Goal: Information Seeking & Learning: Learn about a topic

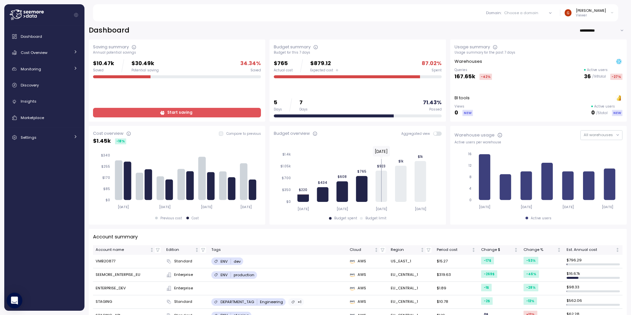
click at [285, 15] on div "Domain : Choose a domain All domains Staging Dev Production Production Applicat…" at bounding box center [360, 12] width 518 height 17
click at [598, 10] on div "[PERSON_NAME]" at bounding box center [591, 10] width 30 height 5
click at [452, 12] on div "Domain : Choose a domain All domains Staging Dev Production Production Applicat…" at bounding box center [360, 12] width 518 height 17
click at [539, 16] on div "Domain : Choose a domain" at bounding box center [521, 13] width 77 height 10
click at [533, 79] on div "Production Application" at bounding box center [527, 81] width 43 height 6
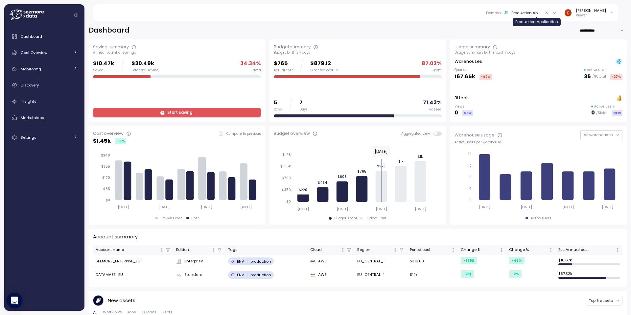
click at [542, 12] on div "Production Application" at bounding box center [527, 12] width 30 height 5
click at [533, 62] on div "Dev" at bounding box center [532, 60] width 67 height 8
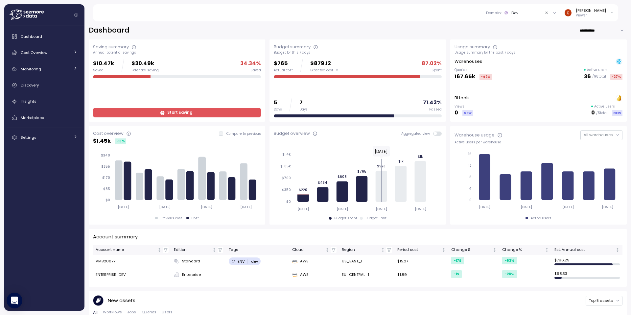
click at [519, 11] on div "Dev" at bounding box center [515, 12] width 7 height 5
click at [524, 48] on div "Staging" at bounding box center [532, 49] width 67 height 8
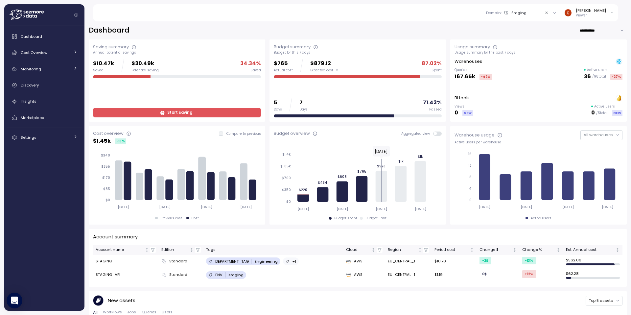
click at [74, 15] on icon "Collapse navigation" at bounding box center [76, 15] width 4 height 4
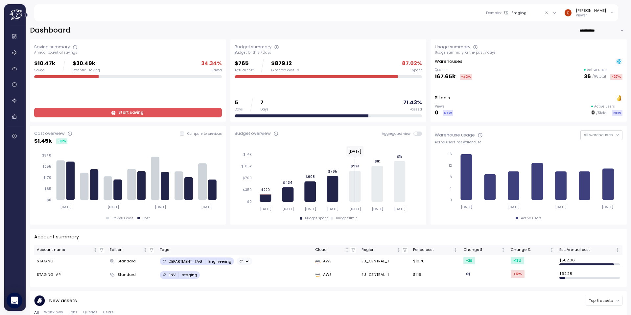
click at [599, 14] on p "Viewer" at bounding box center [591, 15] width 30 height 5
click at [595, 47] on div "Log out" at bounding box center [598, 45] width 25 height 6
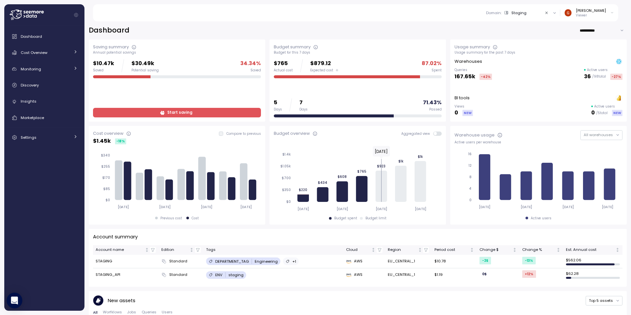
click at [538, 12] on div "Domain : Staging" at bounding box center [513, 12] width 55 height 5
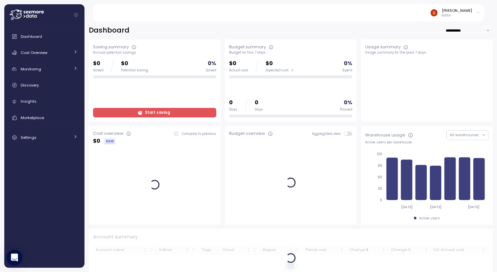
click at [456, 14] on p "Editor" at bounding box center [457, 15] width 30 height 5
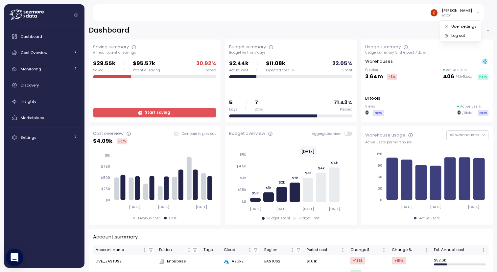
click at [15, 257] on icon "Open Intercom Messenger" at bounding box center [15, 257] width 8 height 9
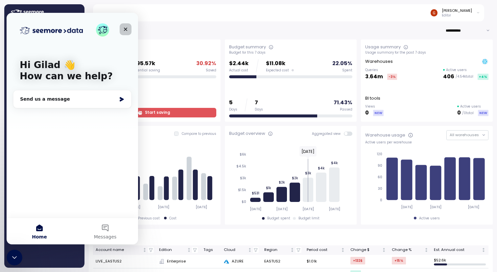
click at [130, 27] on div "Close" at bounding box center [126, 29] width 12 height 12
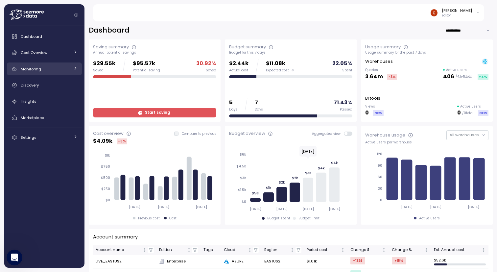
click at [45, 70] on div "Monitoring" at bounding box center [45, 69] width 49 height 7
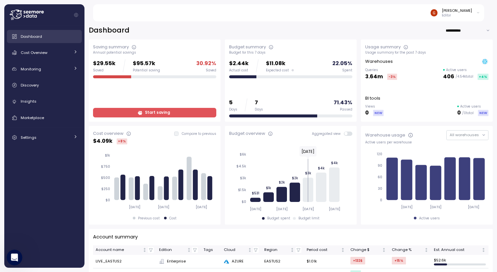
click at [33, 40] on link "Dashboard" at bounding box center [44, 36] width 75 height 13
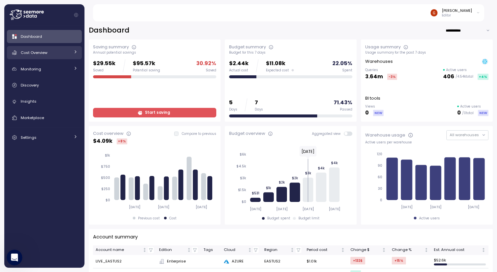
click at [73, 53] on icon at bounding box center [75, 52] width 4 height 4
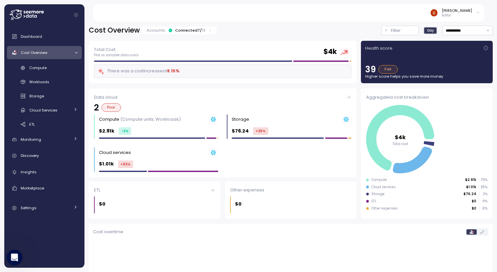
click at [72, 53] on link "Cost Overview" at bounding box center [44, 52] width 75 height 13
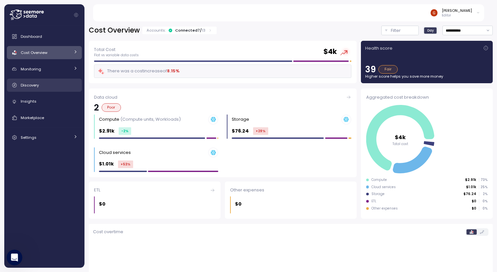
click at [62, 86] on div "Discovery" at bounding box center [49, 85] width 57 height 7
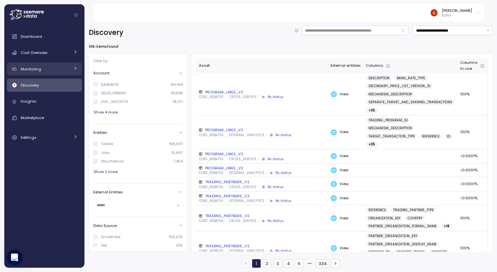
click at [47, 70] on div "Monitoring" at bounding box center [45, 69] width 49 height 7
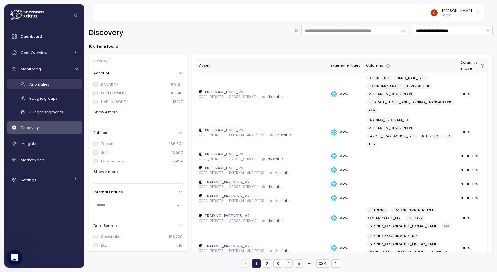
click at [48, 85] on span "Anomalies" at bounding box center [39, 84] width 20 height 5
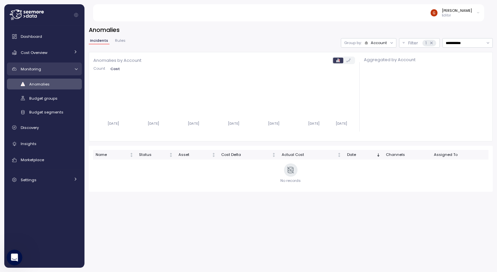
click at [77, 68] on icon at bounding box center [76, 69] width 4 height 4
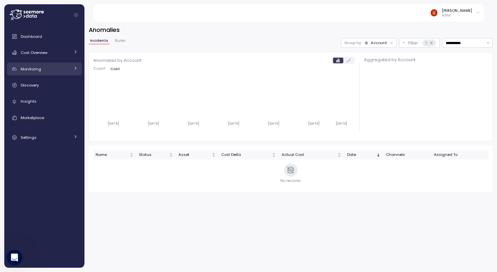
click at [77, 68] on icon at bounding box center [75, 68] width 4 height 4
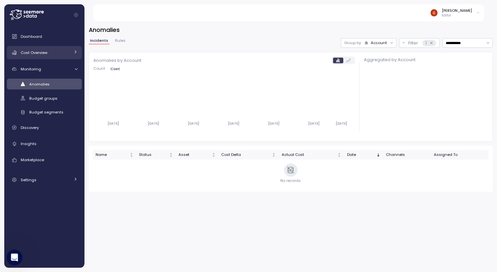
click at [73, 54] on link "Cost Overview" at bounding box center [44, 52] width 75 height 13
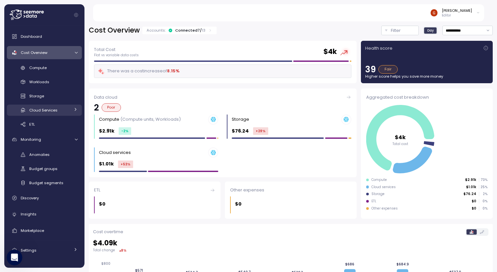
click at [73, 111] on link "Cloud Services" at bounding box center [44, 110] width 75 height 11
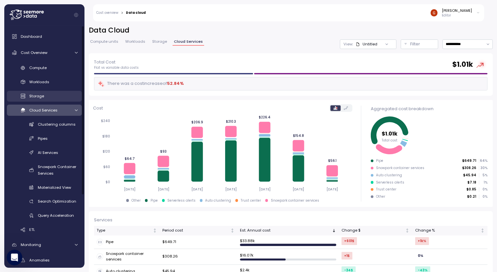
click at [37, 93] on span "Storage" at bounding box center [36, 95] width 15 height 5
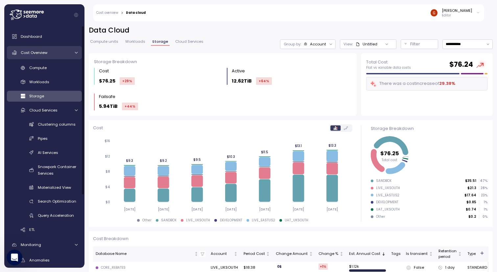
click at [49, 56] on link "Cost Overview" at bounding box center [44, 52] width 75 height 13
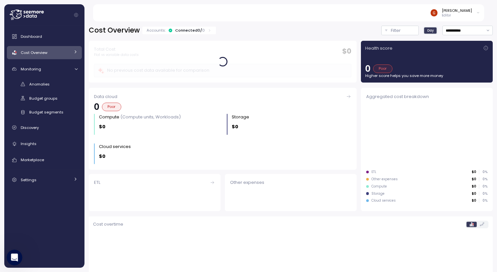
click at [49, 56] on link "Cost Overview" at bounding box center [44, 52] width 75 height 13
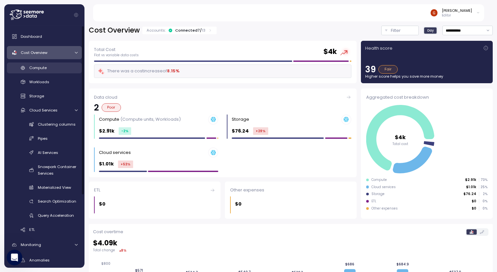
click at [50, 67] on div "Compute" at bounding box center [53, 67] width 48 height 7
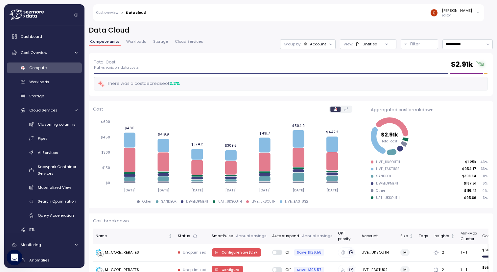
click at [136, 48] on div "Compute units Workloads Storage Cloud Services" at bounding box center [147, 44] width 116 height 9
click at [135, 42] on span "Workloads" at bounding box center [136, 42] width 20 height 4
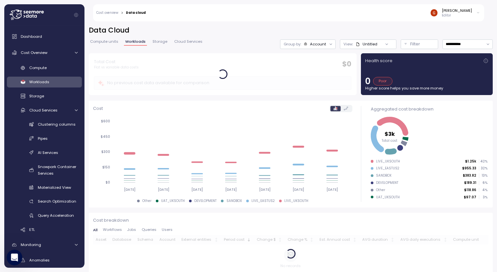
click at [88, 41] on div "**********" at bounding box center [291, 144] width 413 height 255
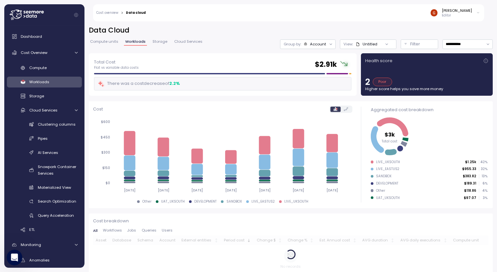
click at [105, 45] on link "Compute units" at bounding box center [104, 43] width 31 height 6
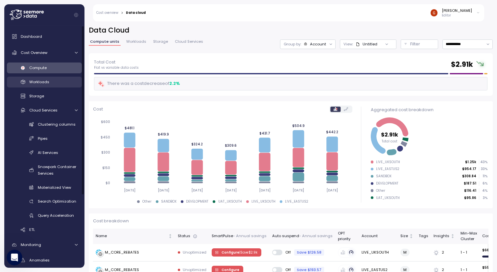
click at [59, 86] on link "Workloads" at bounding box center [44, 82] width 75 height 11
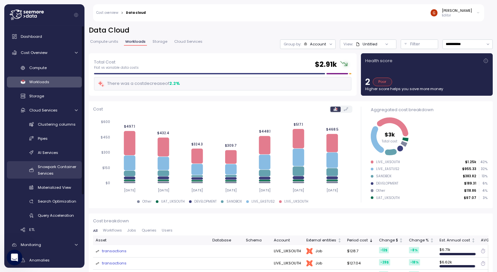
scroll to position [39, 0]
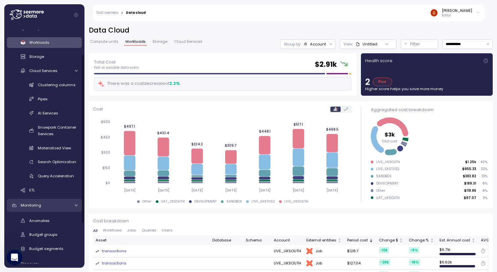
click at [75, 206] on icon at bounding box center [76, 205] width 4 height 4
click at [75, 206] on icon at bounding box center [75, 204] width 4 height 4
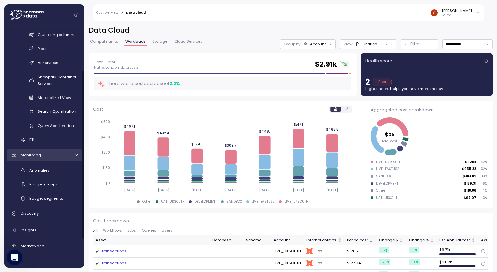
scroll to position [102, 0]
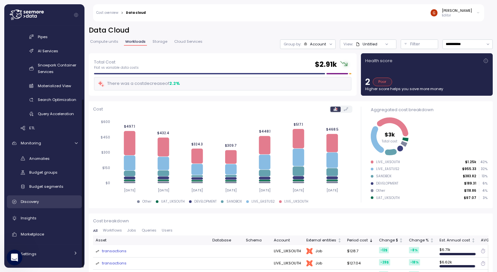
click at [54, 203] on div "Discovery" at bounding box center [49, 201] width 57 height 7
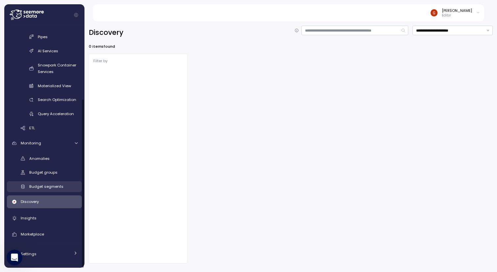
click at [58, 186] on span "Budget segments" at bounding box center [46, 186] width 34 height 5
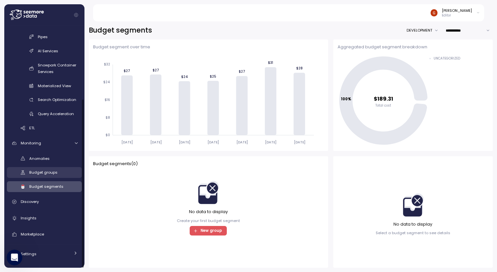
click at [42, 177] on link "Budget groups" at bounding box center [44, 172] width 75 height 11
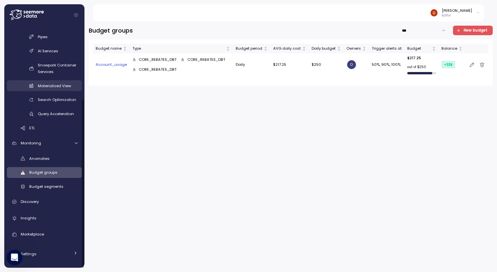
scroll to position [23, 0]
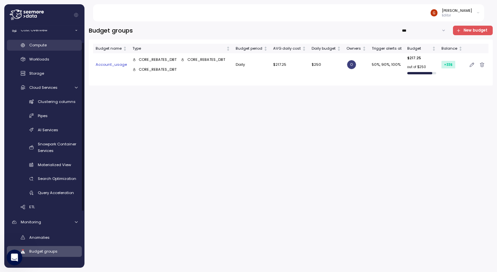
click at [51, 46] on div "Compute" at bounding box center [53, 45] width 48 height 7
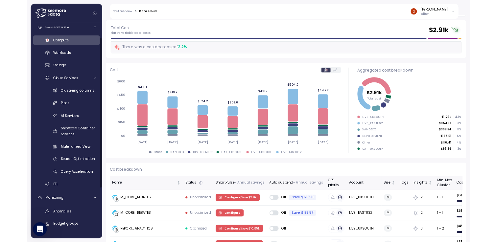
scroll to position [158, 0]
